Goal: Answer question/provide support

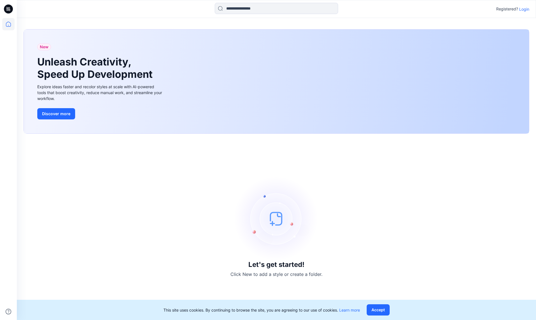
click at [526, 10] on p "Login" at bounding box center [525, 9] width 10 height 6
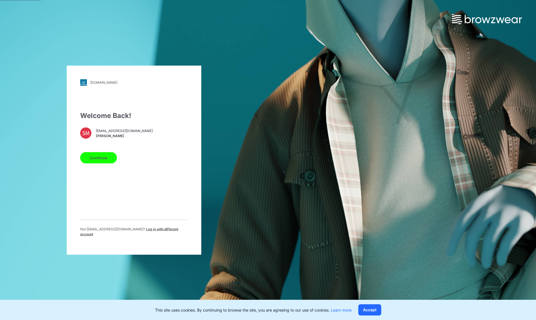
click at [107, 158] on button "Continue" at bounding box center [98, 157] width 37 height 11
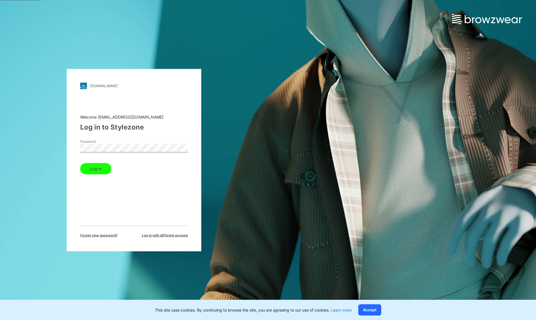
click at [100, 169] on button "Log in" at bounding box center [95, 168] width 31 height 11
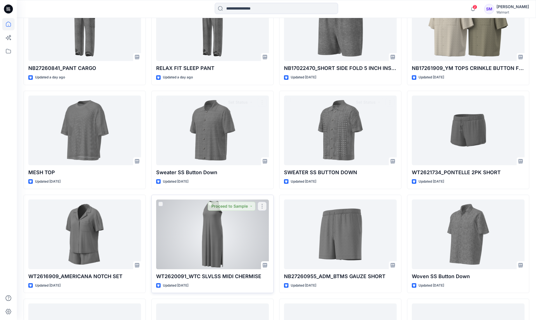
scroll to position [209, 0]
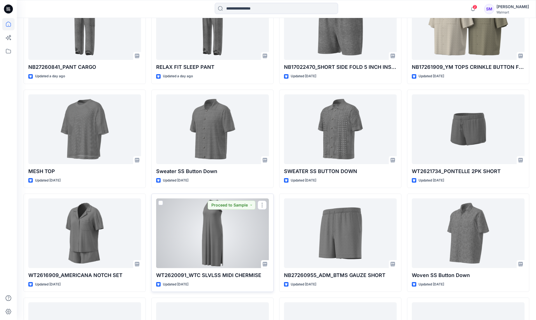
click at [210, 241] on div at bounding box center [212, 233] width 113 height 70
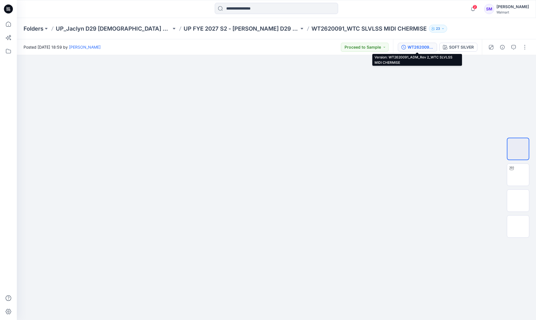
click at [423, 45] on div "WT2620091_ADM_Rev 2_WTC SLVLSS MIDI CHERMISE" at bounding box center [421, 47] width 26 height 6
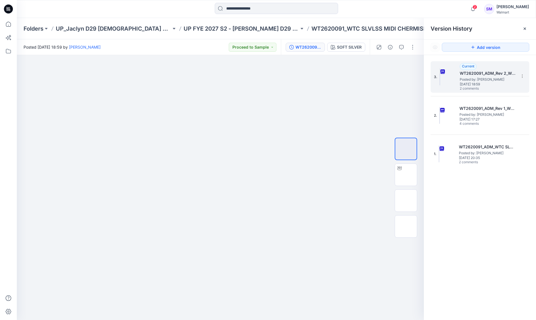
click at [497, 84] on span "[DATE] 18:59" at bounding box center [488, 84] width 56 height 4
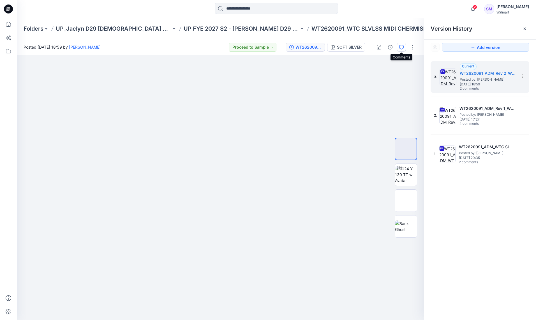
click at [402, 47] on icon "button" at bounding box center [402, 47] width 4 height 4
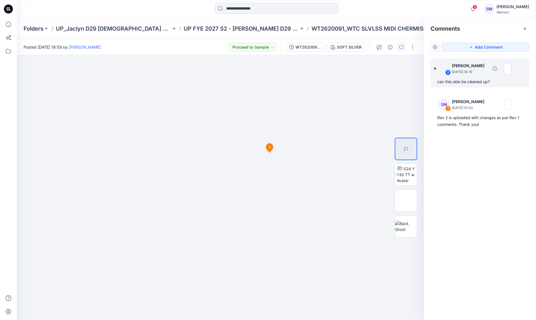
click at [495, 80] on div "can this side be cleaned up?" at bounding box center [480, 81] width 85 height 7
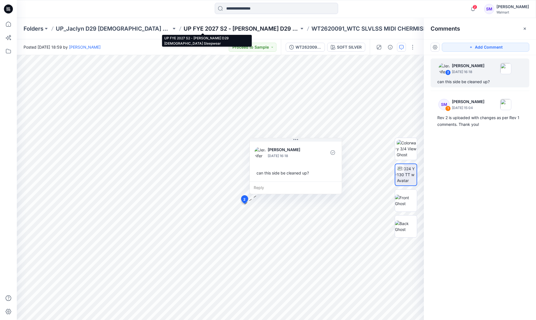
click at [215, 29] on p "UP FYE 2027 S2 - [PERSON_NAME] D29 [DEMOGRAPHIC_DATA] Sleepwear" at bounding box center [242, 29] width 116 height 8
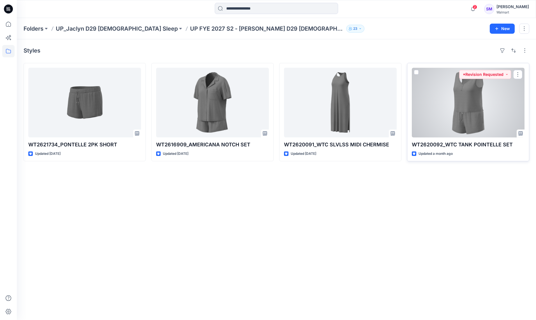
click at [457, 103] on div at bounding box center [468, 103] width 113 height 70
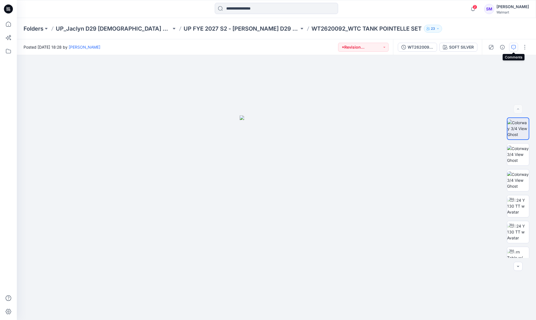
click at [513, 47] on icon "button" at bounding box center [514, 47] width 4 height 4
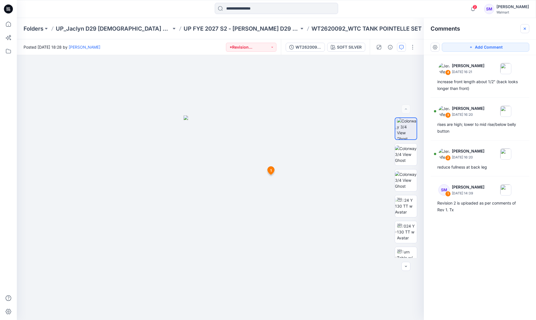
click at [524, 28] on icon "button" at bounding box center [525, 28] width 4 height 4
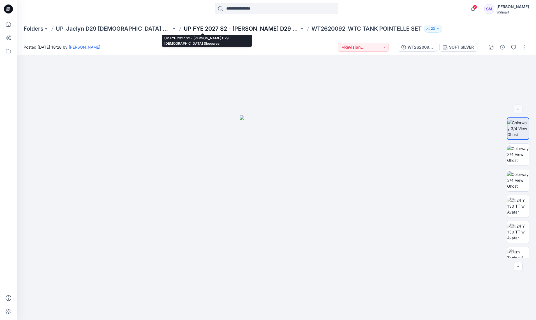
click at [248, 30] on p "UP FYE 2027 S2 - [PERSON_NAME] D29 [DEMOGRAPHIC_DATA] Sleepwear" at bounding box center [242, 29] width 116 height 8
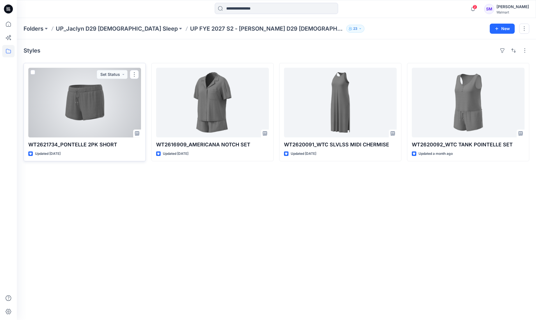
click at [88, 103] on div at bounding box center [84, 103] width 113 height 70
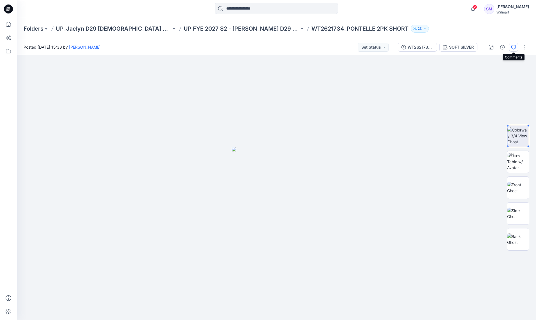
click at [513, 46] on icon "button" at bounding box center [514, 47] width 4 height 4
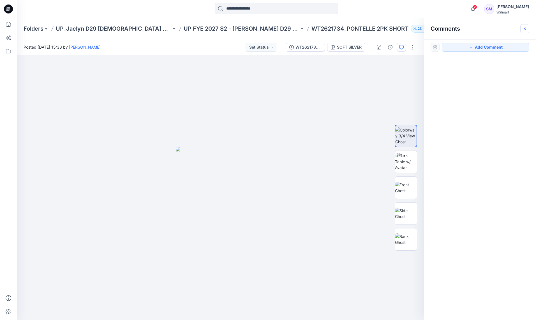
click at [524, 28] on icon "button" at bounding box center [525, 28] width 4 height 4
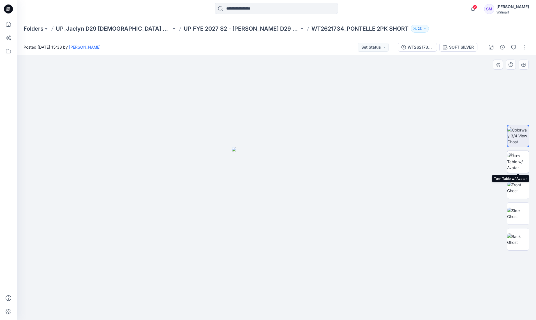
click at [517, 161] on img at bounding box center [519, 162] width 22 height 18
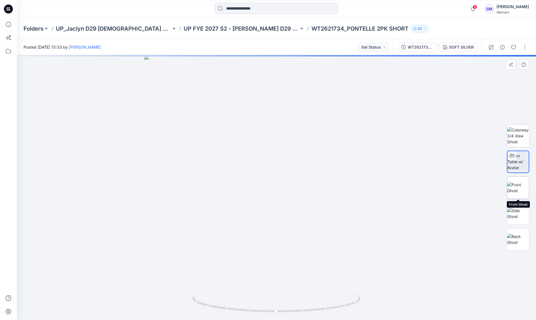
click at [518, 187] on img at bounding box center [519, 188] width 22 height 12
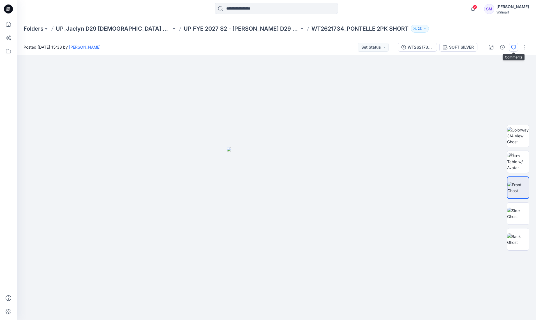
click at [512, 47] on icon "button" at bounding box center [514, 47] width 4 height 4
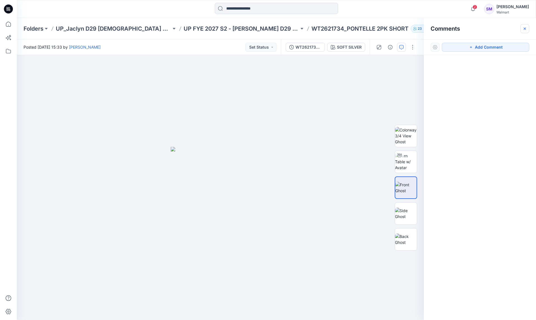
click at [525, 27] on icon "button" at bounding box center [525, 28] width 4 height 4
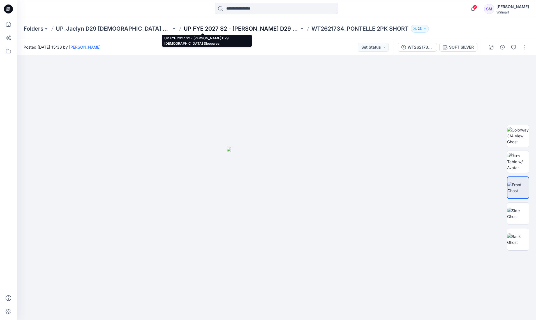
click at [239, 29] on p "UP FYE 2027 S2 - [PERSON_NAME] D29 [DEMOGRAPHIC_DATA] Sleepwear" at bounding box center [242, 29] width 116 height 8
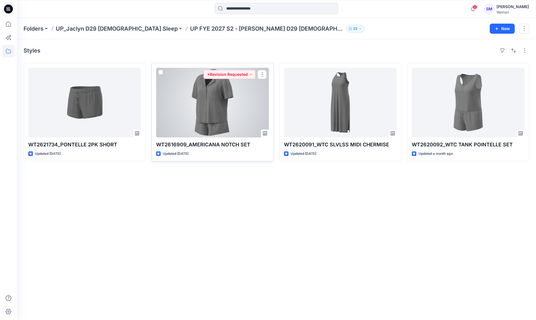
click at [206, 113] on div at bounding box center [212, 103] width 113 height 70
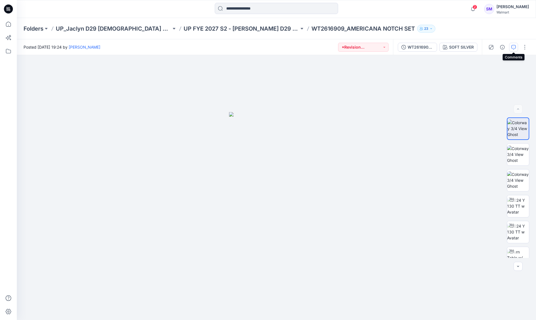
click at [512, 46] on icon "button" at bounding box center [514, 47] width 4 height 4
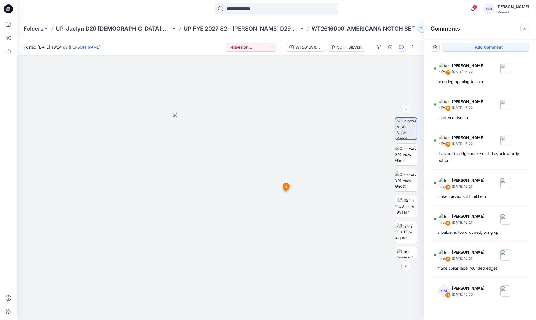
click at [527, 30] on icon "button" at bounding box center [525, 28] width 4 height 4
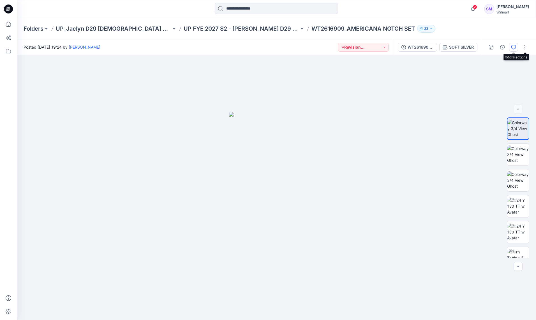
click at [517, 46] on button "button" at bounding box center [514, 47] width 9 height 9
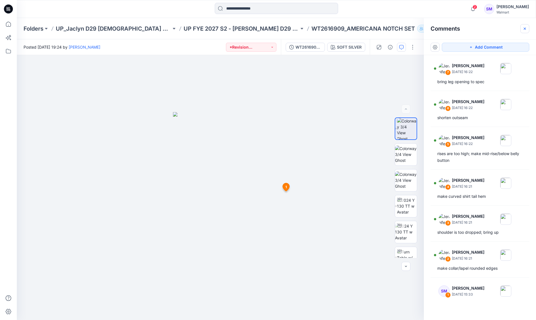
click at [524, 30] on icon "button" at bounding box center [525, 28] width 4 height 4
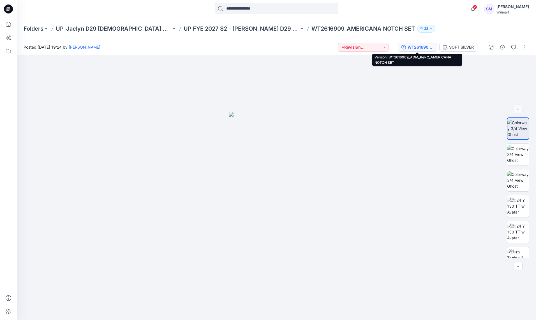
click at [427, 48] on div "WT2616909_ADM_Rev 2_AMERICANA NOTCH SET" at bounding box center [421, 47] width 26 height 6
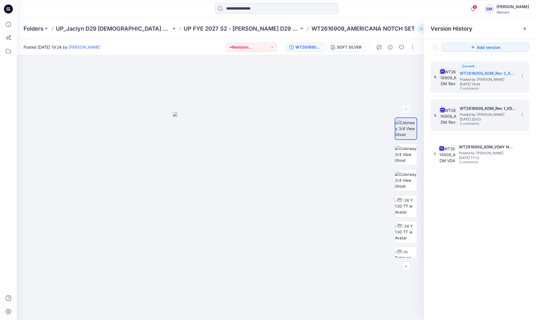
click at [488, 100] on div "3. WT2616909_ADM_Rev 1_VDAY NOTCH SET Posted by: [PERSON_NAME] [DATE] 20:03 3 c…" at bounding box center [480, 115] width 99 height 31
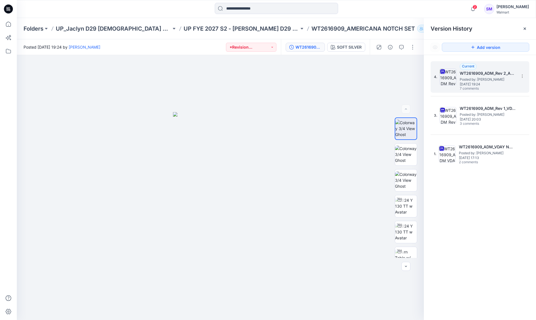
click at [493, 82] on span "[DATE] 19:24" at bounding box center [488, 84] width 56 height 4
click at [496, 74] on h5 "WT2616909_ADM_Rev 2_AMERICANA NOTCH SET" at bounding box center [488, 73] width 56 height 7
click at [403, 46] on icon "button" at bounding box center [402, 47] width 4 height 4
